Goal: Contribute content

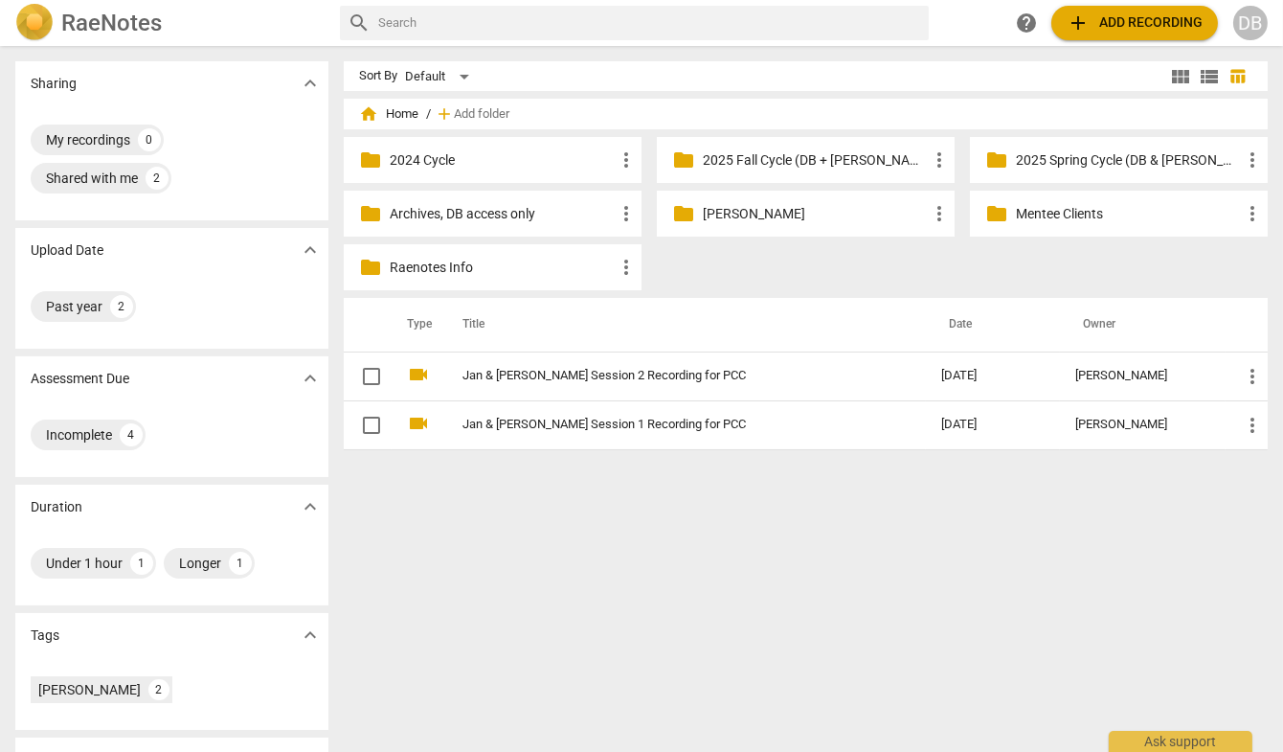
click at [1055, 160] on p "2025 Spring Cycle (DB & [PERSON_NAME] only)" at bounding box center [1128, 160] width 225 height 20
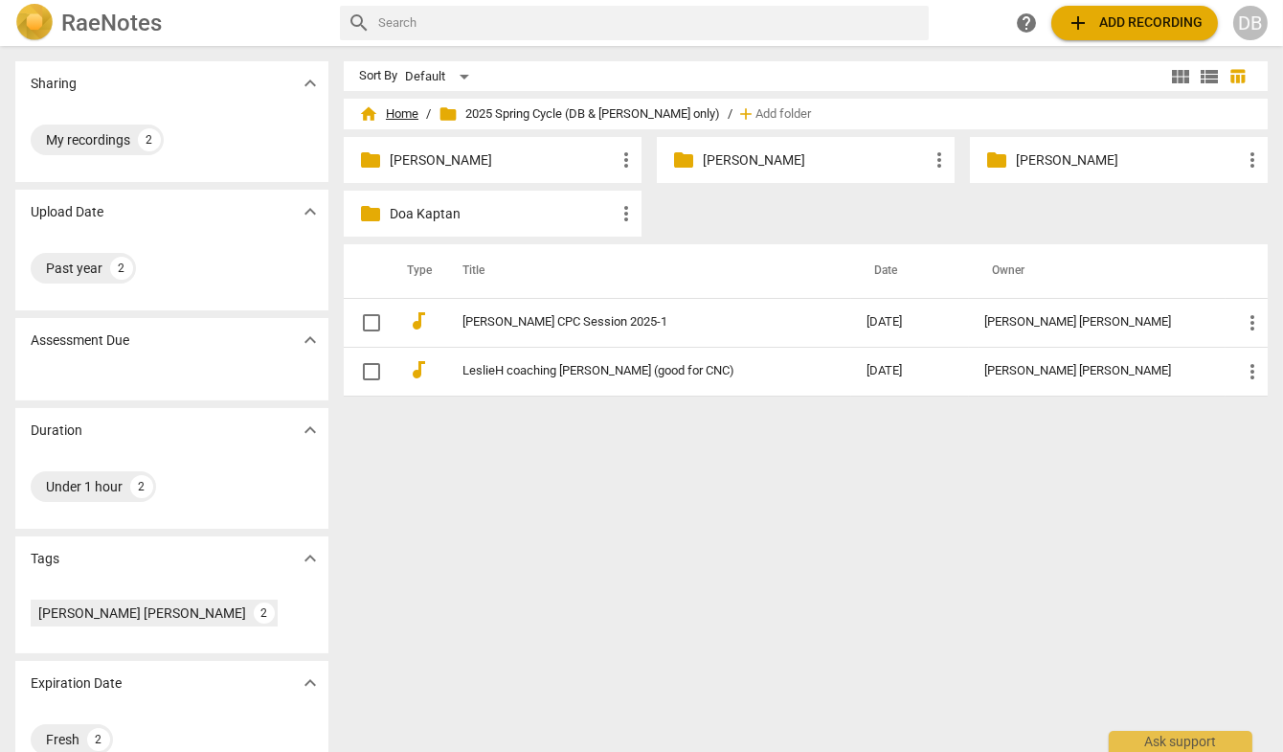
click at [381, 113] on span "home Home" at bounding box center [388, 113] width 59 height 19
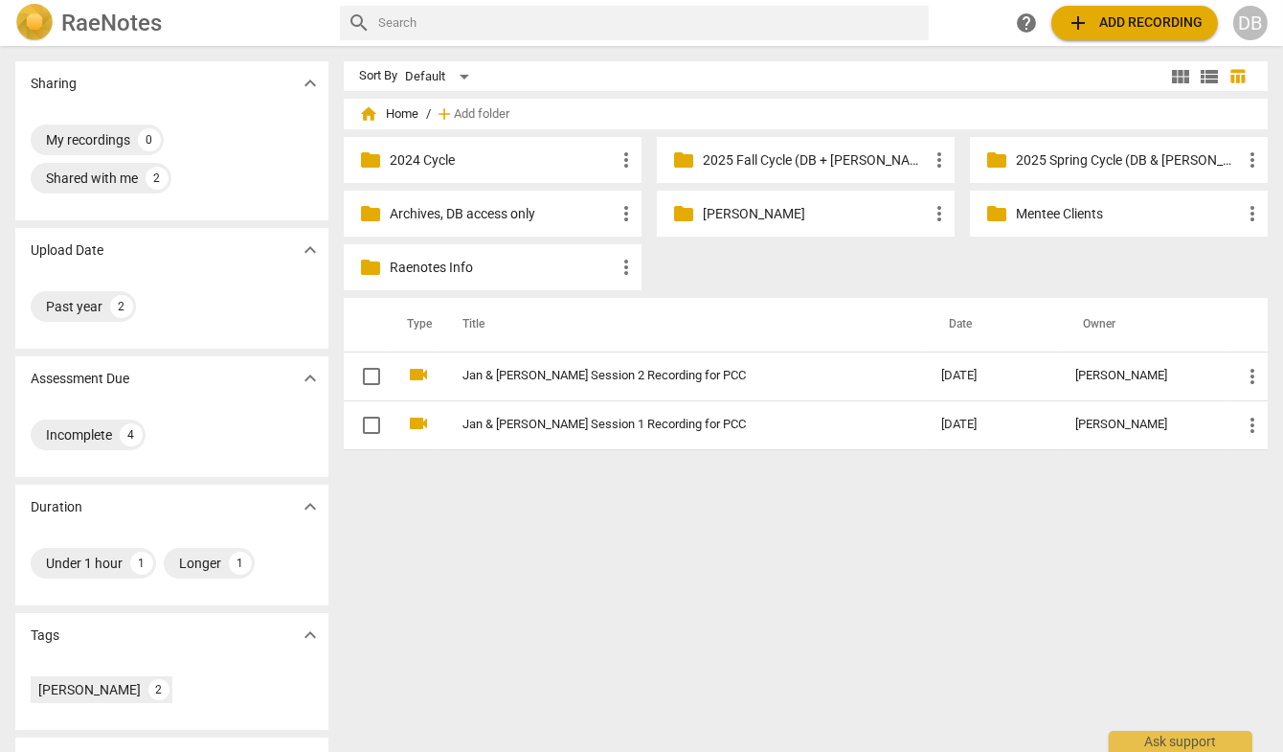
click at [758, 162] on p "2025 Fall Cycle (DB + [PERSON_NAME])" at bounding box center [815, 160] width 225 height 20
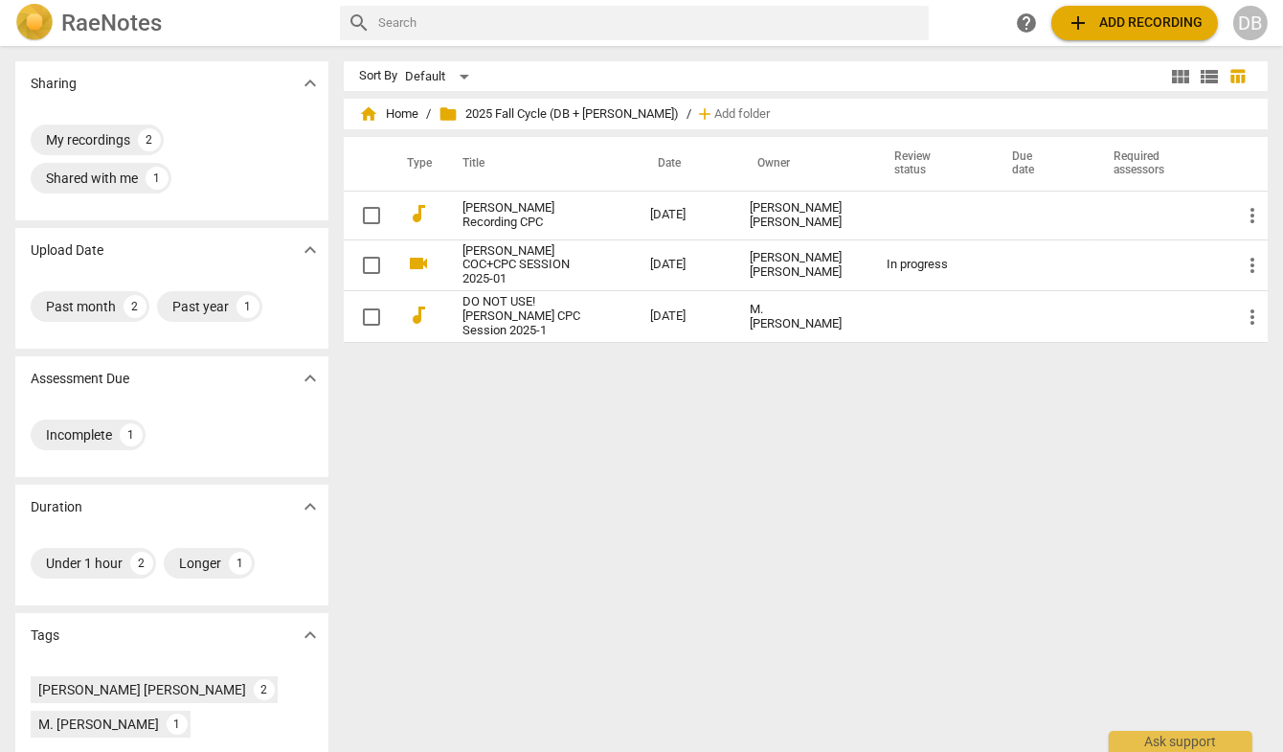
click at [1153, 15] on span "add Add recording" at bounding box center [1134, 22] width 136 height 23
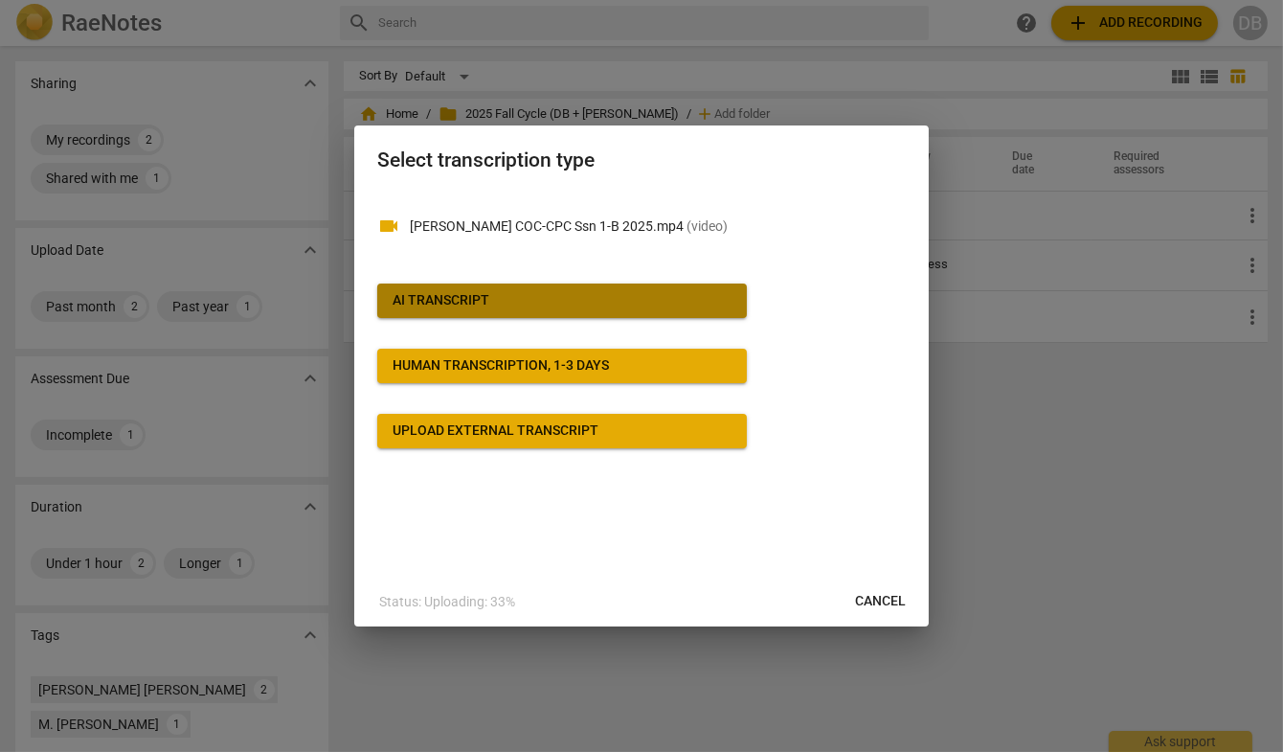
click at [501, 293] on span "AI Transcript" at bounding box center [562, 300] width 339 height 19
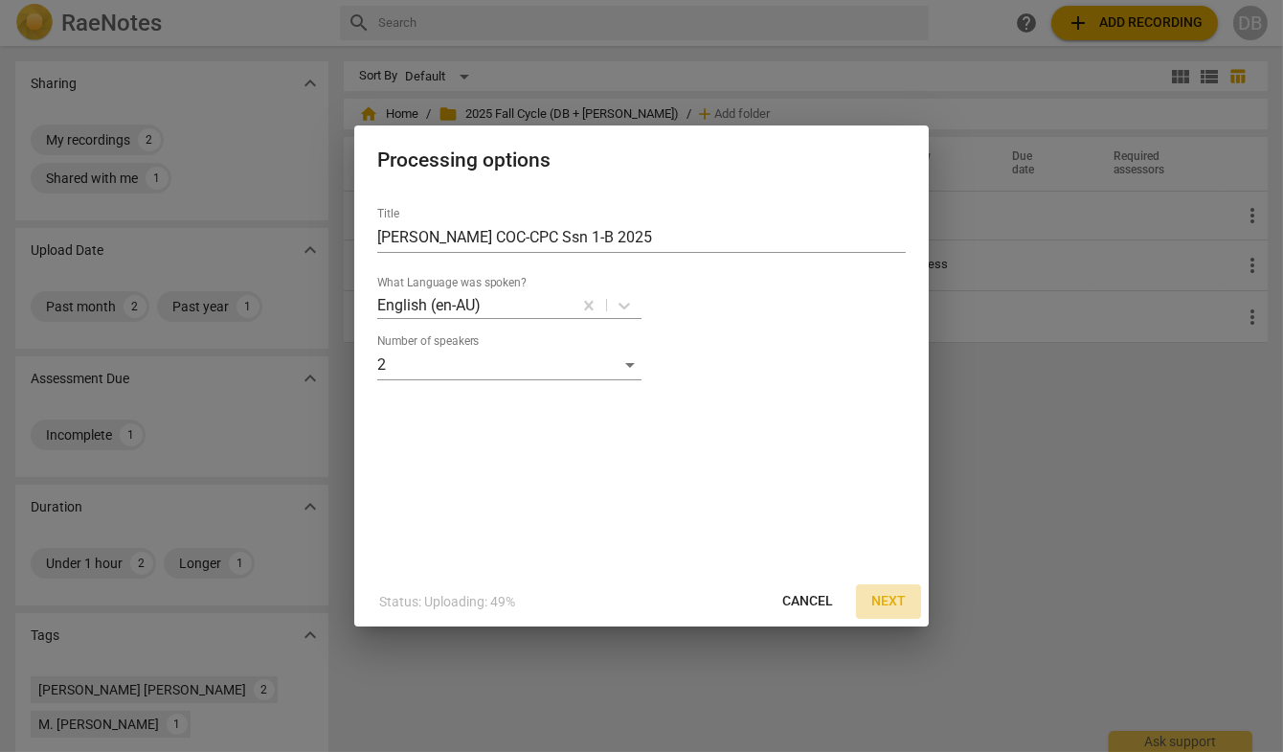
click at [898, 597] on span "Next" at bounding box center [888, 601] width 34 height 19
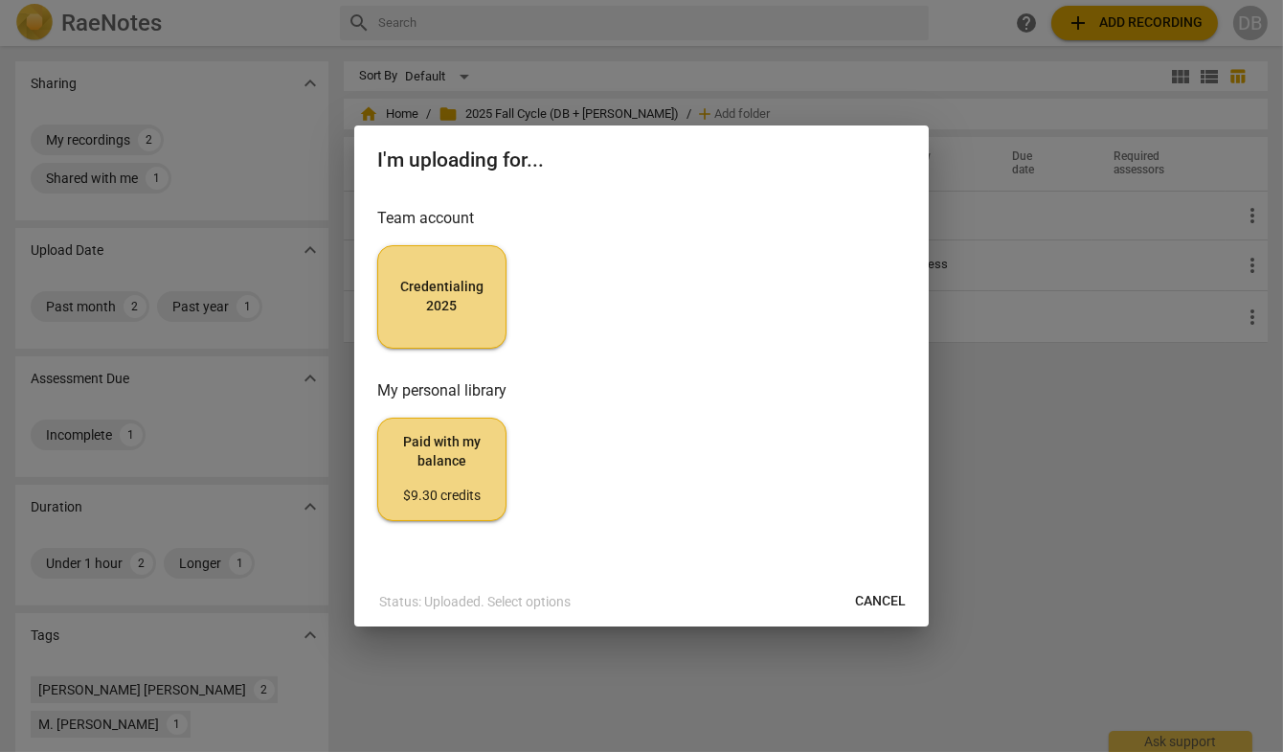
click at [439, 297] on span "Credentialing 2025" at bounding box center [441, 296] width 97 height 37
